Goal: Transaction & Acquisition: Purchase product/service

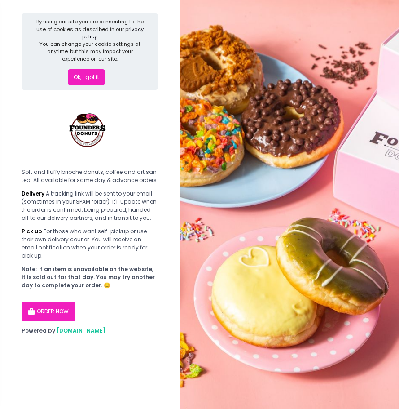
click at [63, 306] on button "ORDER NOW" at bounding box center [49, 311] width 54 height 20
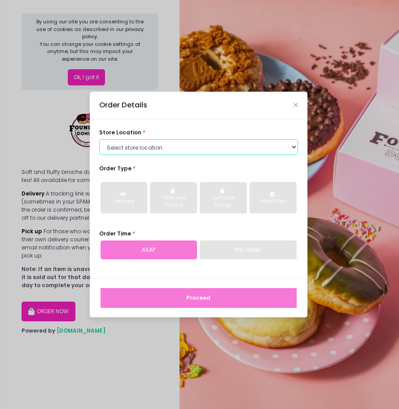
click at [148, 144] on select "Select store location Founders Donuts - [PERSON_NAME] Founders Donuts - SM Suca…" at bounding box center [198, 147] width 199 height 16
click at [156, 120] on div "store location * Select store location Founders Donuts - [PERSON_NAME] Founders…" at bounding box center [199, 198] width 218 height 159
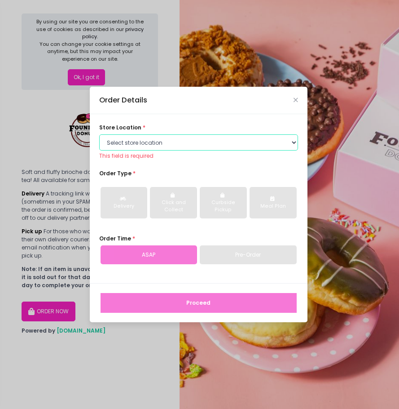
click at [157, 141] on select "Select store location Founders Donuts - [PERSON_NAME] Founders Donuts - SM Suca…" at bounding box center [198, 142] width 199 height 16
select select "688abfd9e20897beb61ab2b3"
click at [99, 134] on select "Select store location Founders Donuts - [PERSON_NAME] Founders Donuts - SM Suca…" at bounding box center [198, 142] width 199 height 16
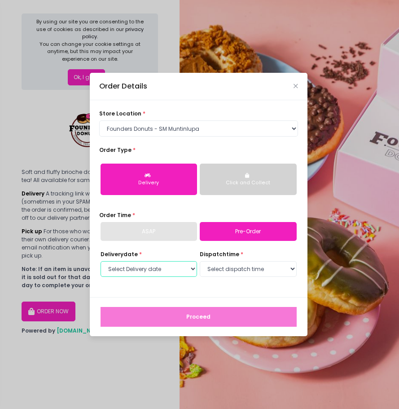
click at [164, 270] on select "Select Delivery date [DATE] [DATE] [DATE] [DATE] [DATE] [DATE] [DATE] [DATE] [D…" at bounding box center [149, 269] width 97 height 16
select select "[DATE]"
click at [101, 261] on select "Select Delivery date [DATE] [DATE] [DATE] [DATE] [DATE] [DATE] [DATE] [DATE] [D…" at bounding box center [149, 269] width 97 height 16
click at [230, 269] on select "Select dispatch time 10:00 AM - 10:30 AM 10:30 AM - 11:00 AM 11:00 AM - 11:30 A…" at bounding box center [248, 269] width 97 height 16
select select "17:30"
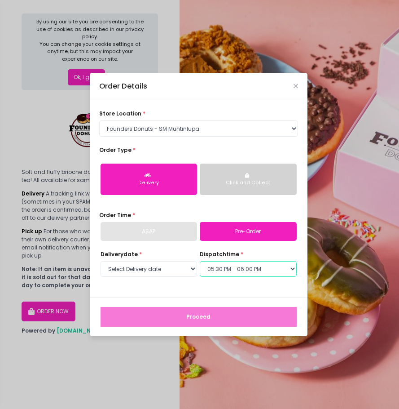
click at [200, 261] on select "Select dispatch time 10:00 AM - 10:30 AM 10:30 AM - 11:00 AM 11:00 AM - 11:30 A…" at bounding box center [248, 269] width 97 height 16
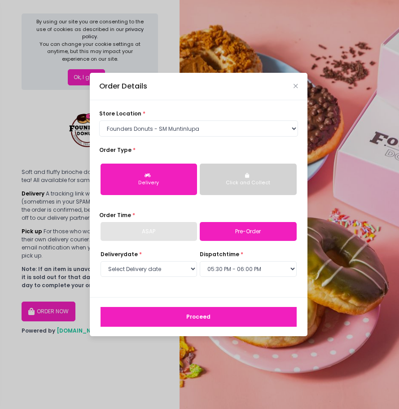
click at [228, 233] on link "Pre-Order" at bounding box center [248, 231] width 97 height 19
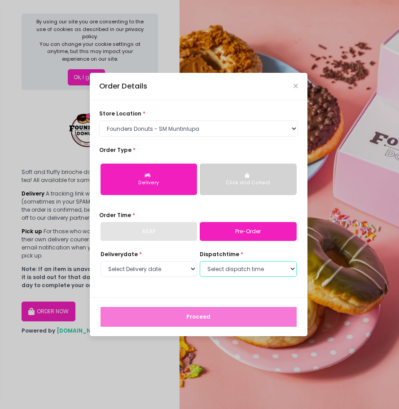
click at [231, 274] on select "Select dispatch time 10:00 AM - 10:30 AM 10:30 AM - 11:00 AM 11:00 AM - 11:30 A…" at bounding box center [248, 269] width 97 height 16
select select "17:00"
click at [200, 261] on select "Select dispatch time 10:00 AM - 10:30 AM 10:30 AM - 11:00 AM 11:00 AM - 11:30 A…" at bounding box center [248, 269] width 97 height 16
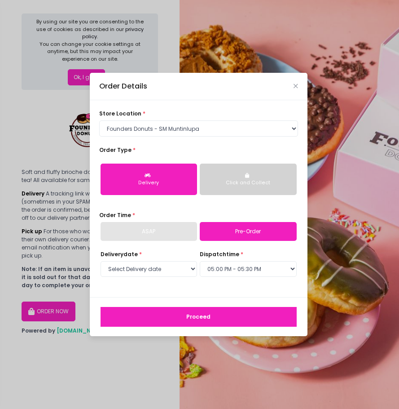
click at [194, 317] on button "Proceed" at bounding box center [199, 317] width 196 height 20
